Goal: Task Accomplishment & Management: Use online tool/utility

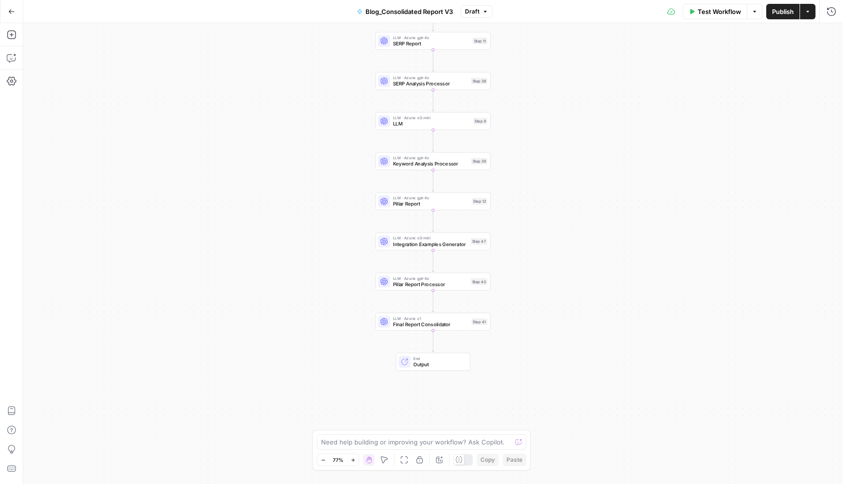
click at [705, 14] on span "Test Workflow" at bounding box center [718, 12] width 43 height 10
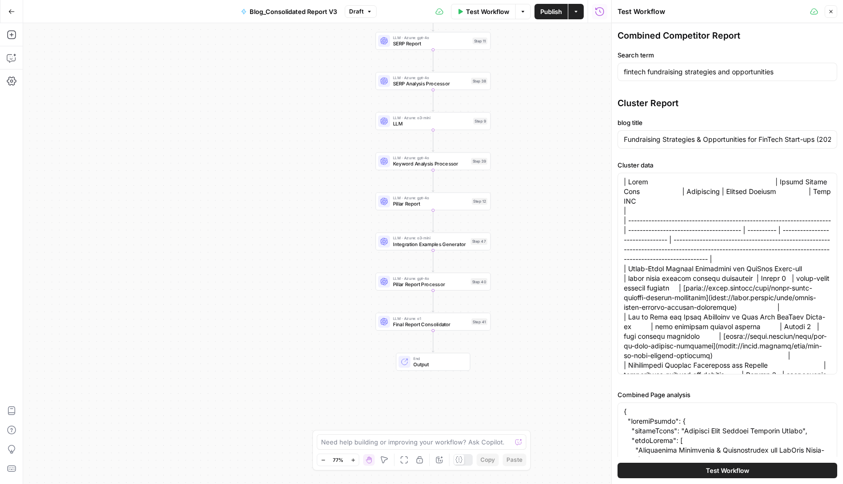
click at [19, 11] on button "Go Back" at bounding box center [11, 11] width 17 height 17
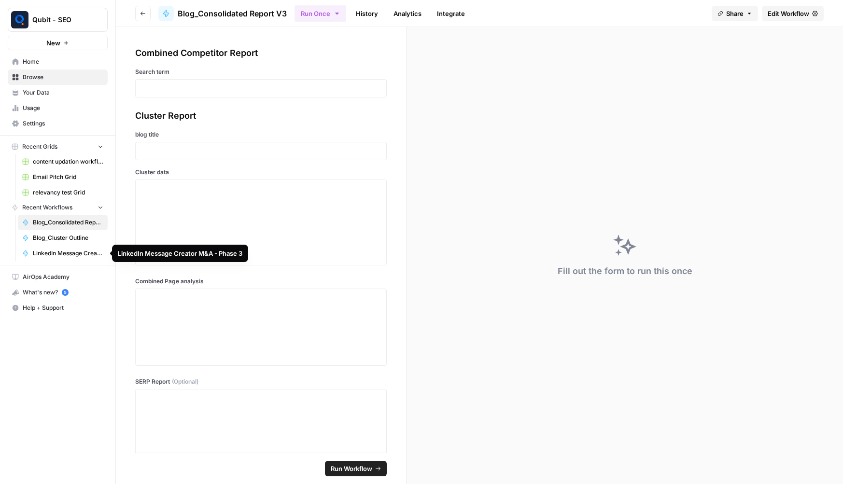
click at [71, 234] on span "Blog_Cluster Outline" at bounding box center [68, 238] width 70 height 9
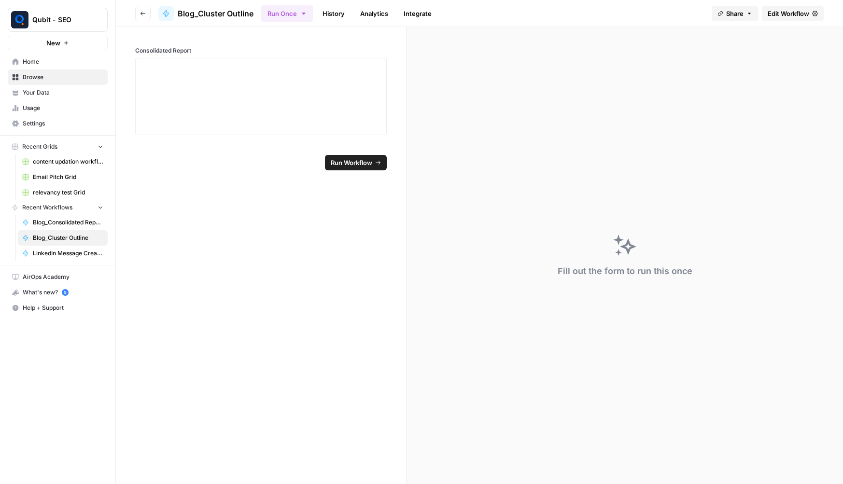
click at [773, 16] on span "Edit Workflow" at bounding box center [788, 14] width 42 height 10
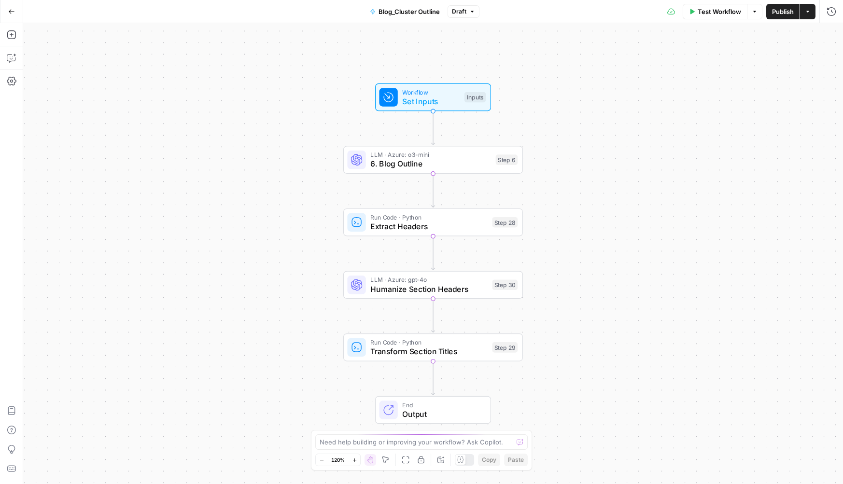
click at [716, 25] on div "Workflow Set Inputs Inputs LLM · Azure: o3-mini 6. Blog Outline Step 6 Run Code…" at bounding box center [433, 253] width 820 height 461
click at [706, 10] on span "Test Workflow" at bounding box center [718, 12] width 43 height 10
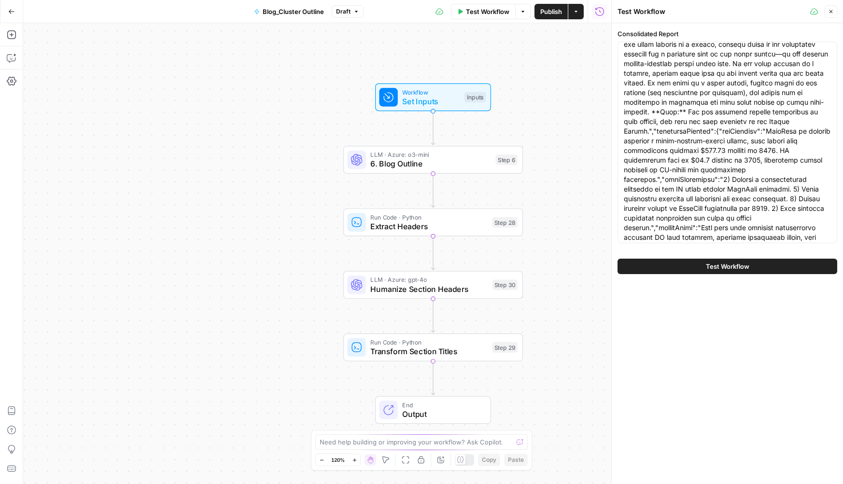
scroll to position [26, 0]
